Goal: Communication & Community: Answer question/provide support

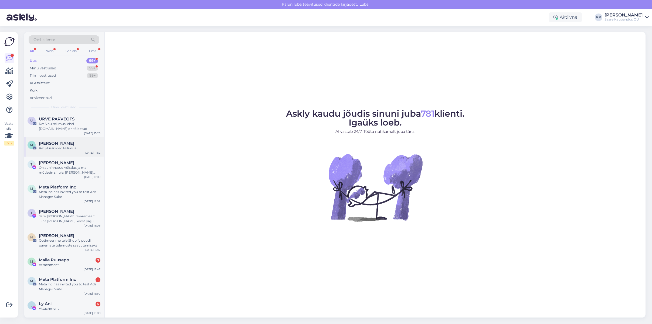
click at [65, 149] on div "Re: plussriided tellimus" at bounding box center [70, 148] width 62 height 5
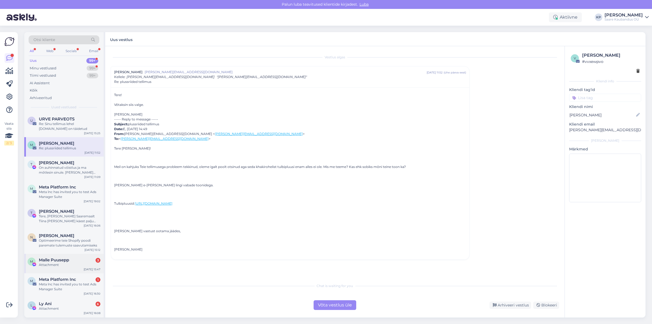
click at [52, 265] on div "Attachment" at bounding box center [70, 264] width 62 height 5
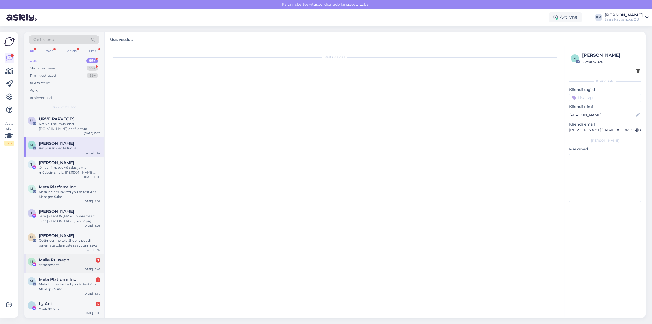
scroll to position [72, 0]
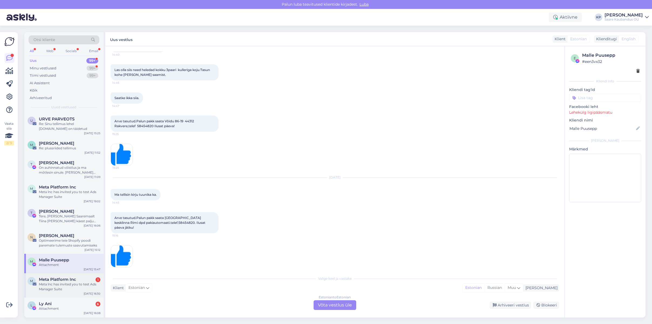
click at [54, 281] on span "Meta Platform Inc" at bounding box center [57, 279] width 37 height 5
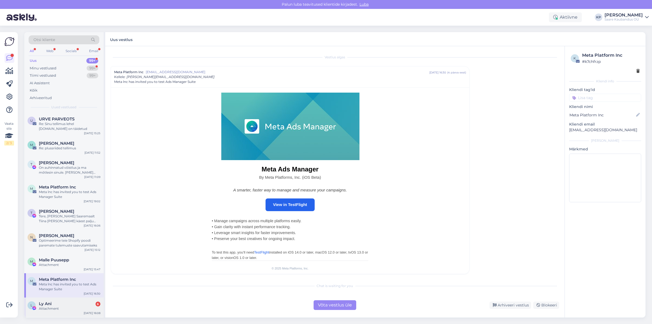
click at [56, 308] on div "Attachment" at bounding box center [70, 308] width 62 height 5
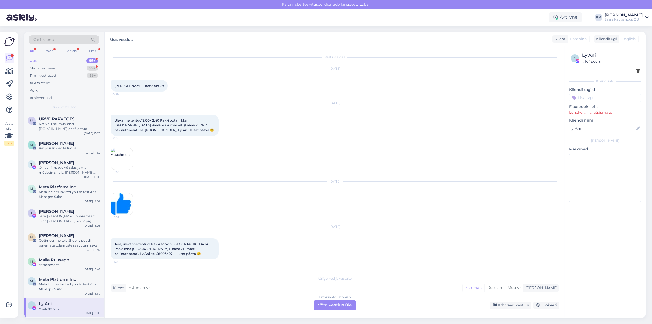
scroll to position [177, 0]
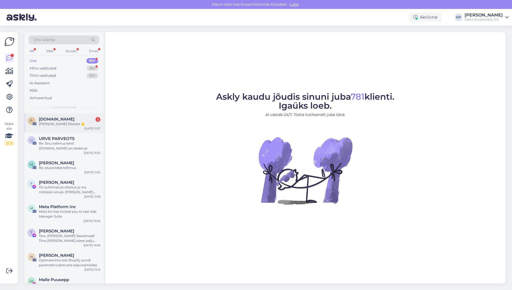
click at [62, 121] on div "[PERSON_NAME] Riietest 🖐️" at bounding box center [70, 123] width 62 height 5
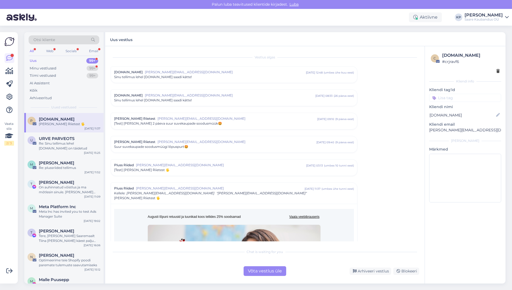
click at [52, 122] on div "[PERSON_NAME] Riietest 🖐️" at bounding box center [70, 123] width 62 height 5
